Goal: Transaction & Acquisition: Download file/media

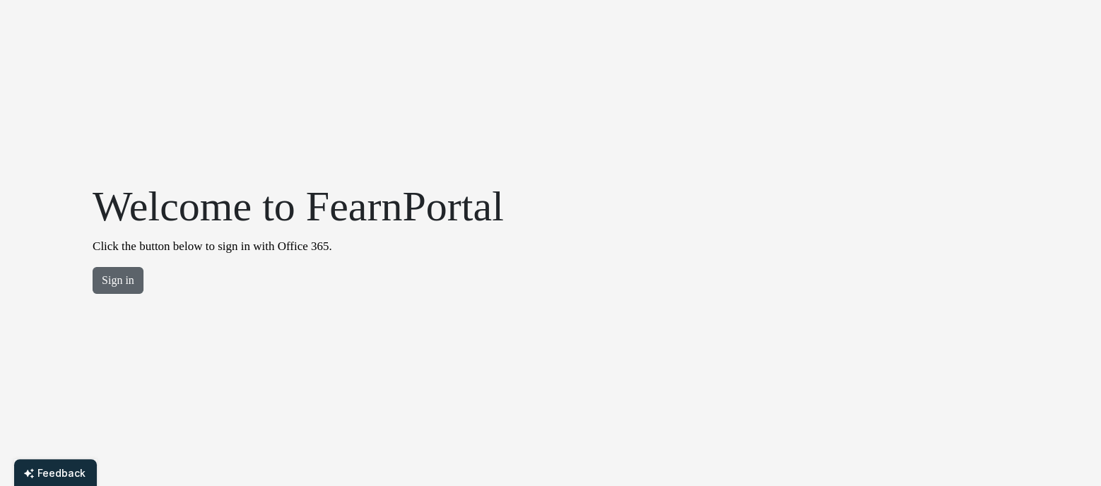
click at [108, 278] on button "Sign in" at bounding box center [118, 280] width 51 height 27
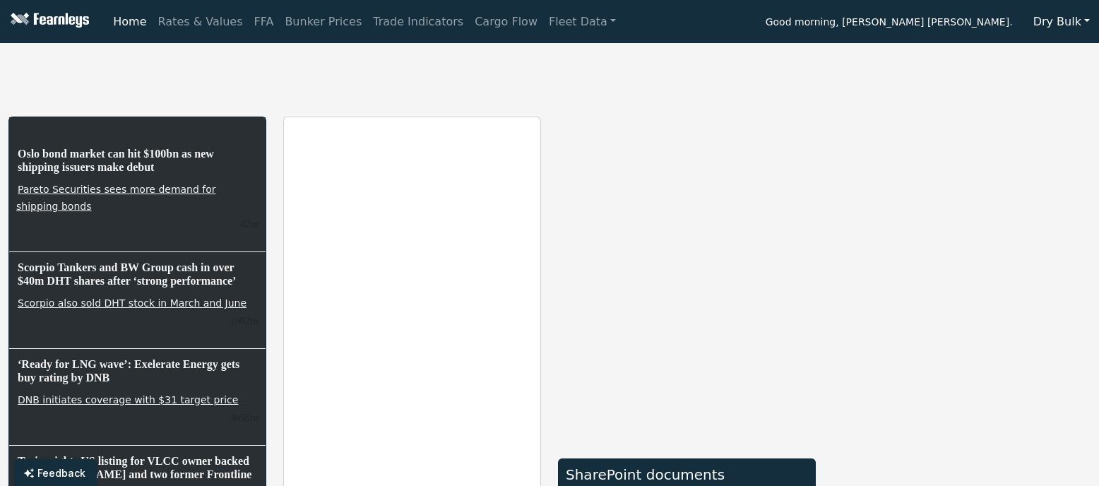
click at [357, 109] on div "Oslo bond market can hit $100bn as new shipping issuers make debut Pareto Secur…" at bounding box center [549, 415] width 1099 height 732
click at [205, 23] on link "Rates & Values" at bounding box center [201, 22] width 96 height 28
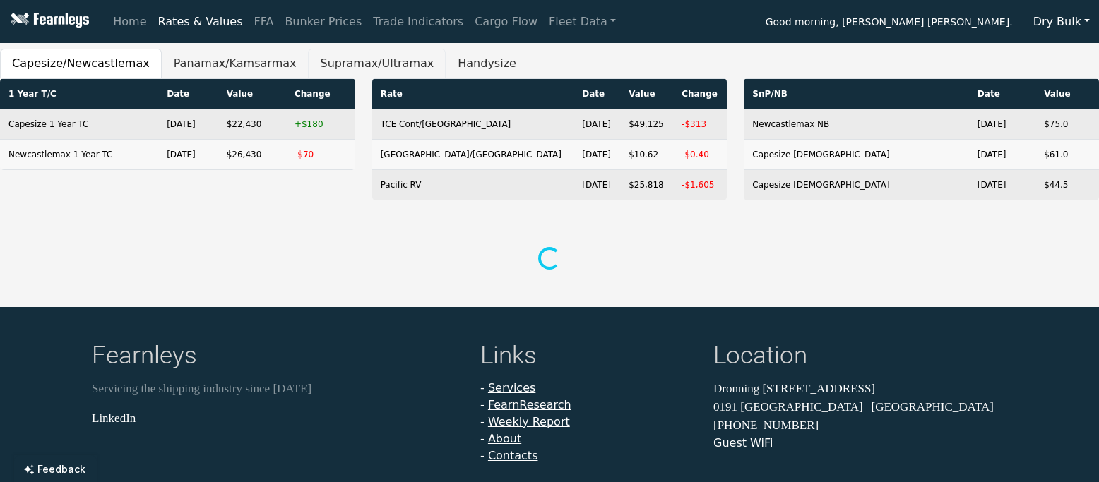
click at [321, 61] on button "Supramax/Ultramax" at bounding box center [377, 64] width 138 height 30
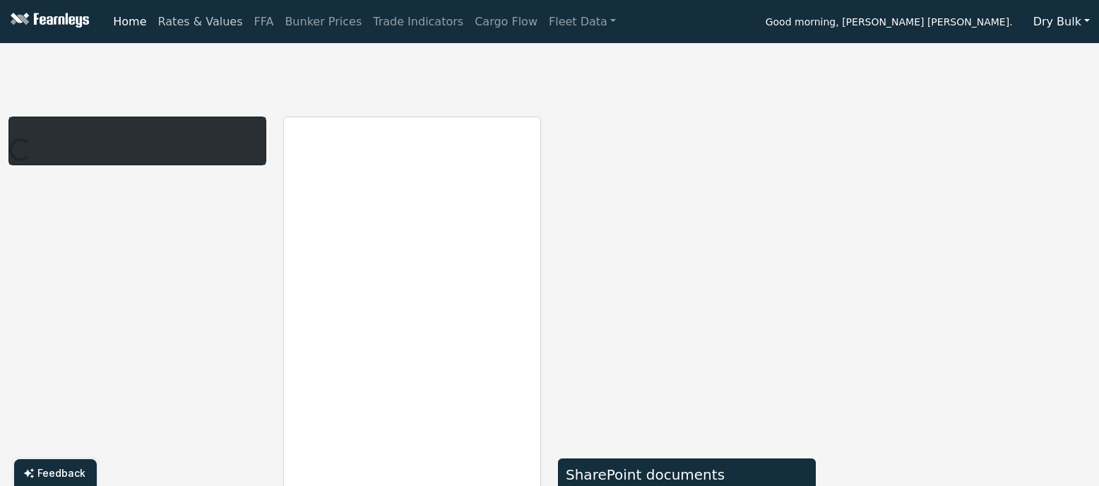
click at [215, 23] on link "Rates & Values" at bounding box center [201, 22] width 96 height 28
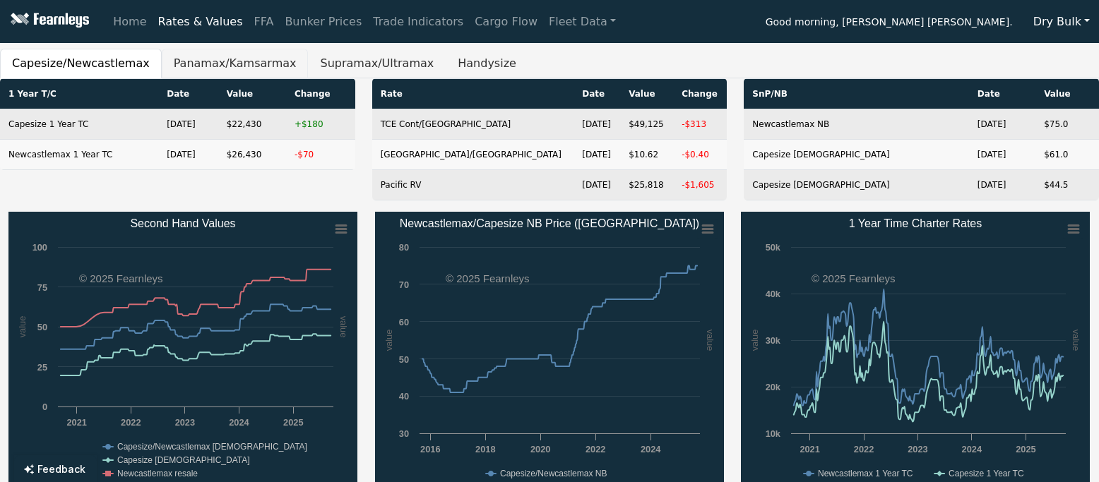
click at [212, 64] on button "Panamax/Kamsarmax" at bounding box center [235, 64] width 147 height 30
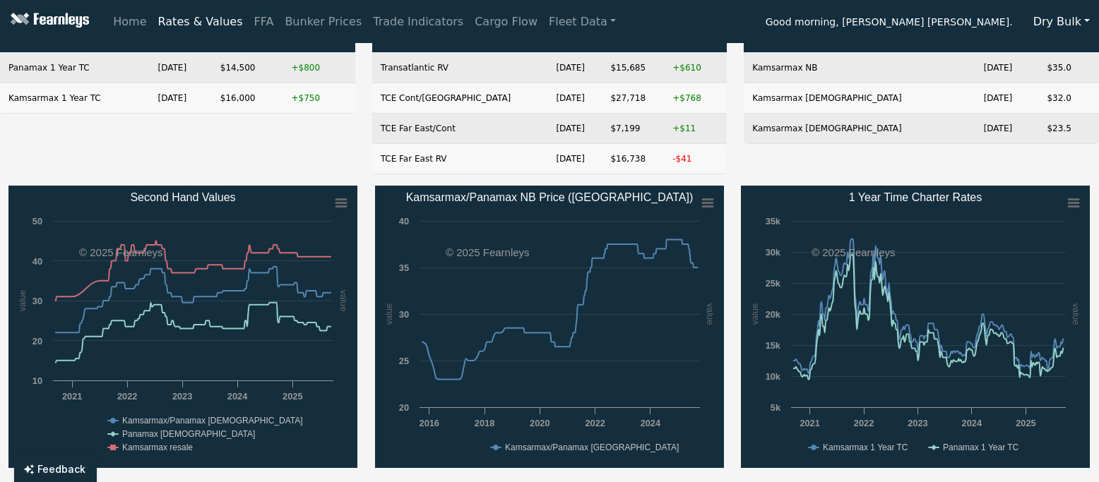
scroll to position [113, 0]
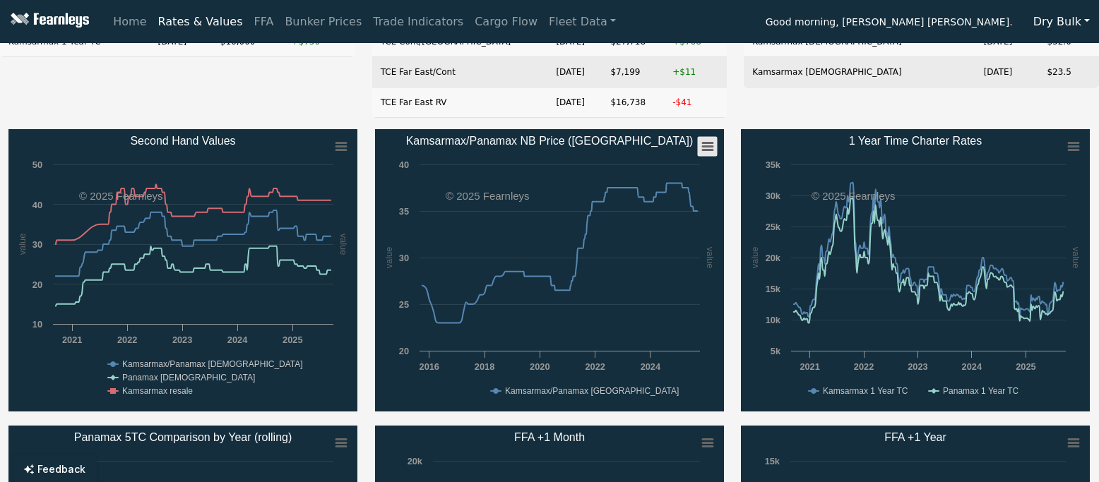
click at [708, 148] on icon "Kamsarmax/Panamax NB Price (China)" at bounding box center [708, 146] width 10 height 7
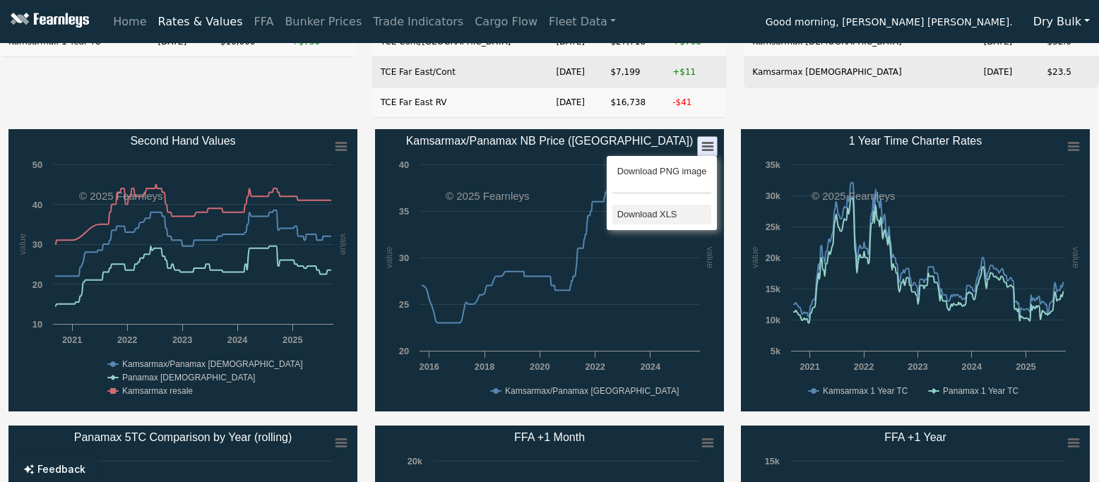
click at [670, 210] on li "Download XLS" at bounding box center [661, 215] width 98 height 20
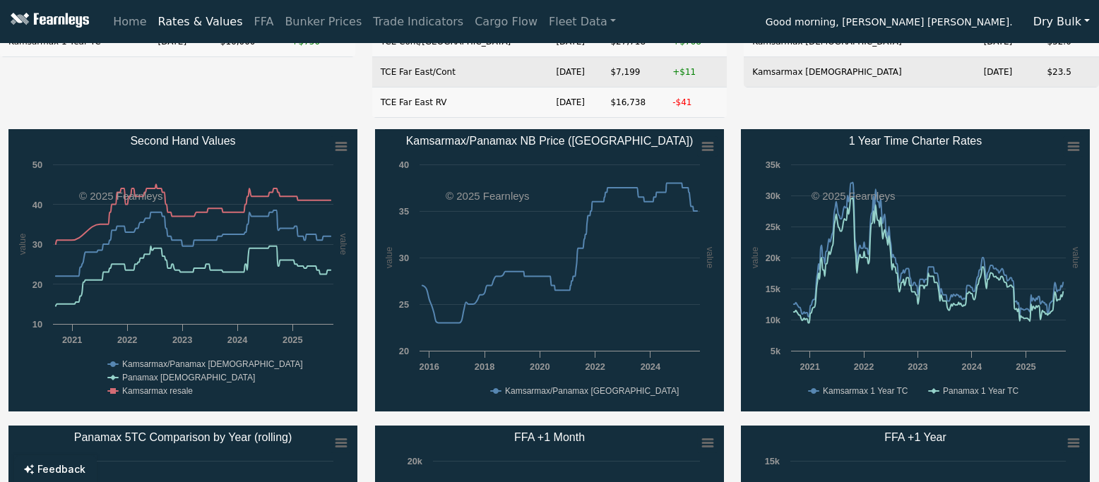
click at [915, 107] on div "SnP/NB Date Value Kamsarmax NB [DATE] $35.0 Kamsarmax [DEMOGRAPHIC_DATA] [DATE]…" at bounding box center [921, 47] width 372 height 164
click at [890, 105] on div "SnP/NB Date Value Kamsarmax NB [DATE] $35.0 Kamsarmax [DEMOGRAPHIC_DATA] [DATE]…" at bounding box center [921, 47] width 372 height 164
